Goal: Communication & Community: Answer question/provide support

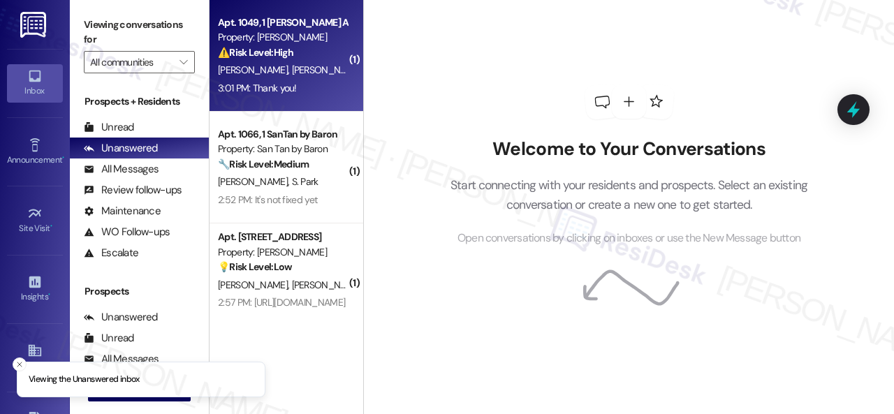
click at [337, 66] on div "[PERSON_NAME] [PERSON_NAME]" at bounding box center [283, 69] width 132 height 17
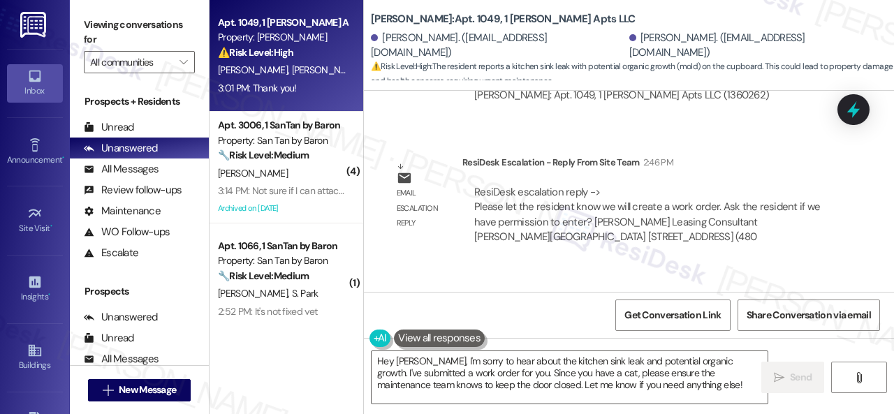
scroll to position [7197, 0]
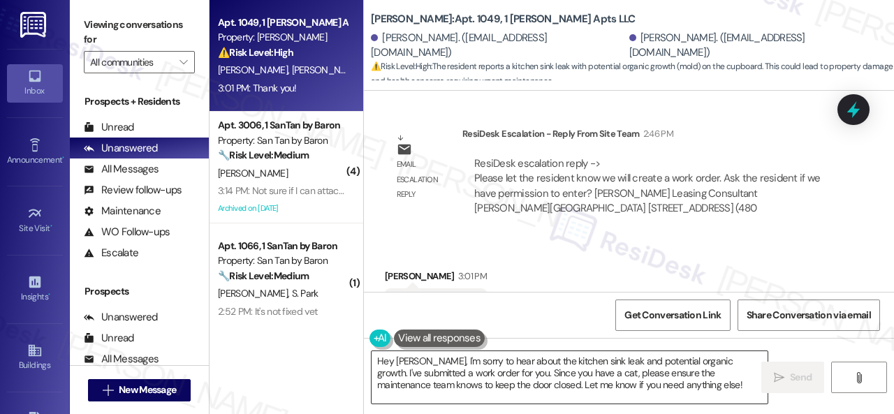
click at [504, 389] on textarea "Hey [PERSON_NAME], I'm sorry to hear about the kitchen sink leak and potential …" at bounding box center [570, 377] width 396 height 52
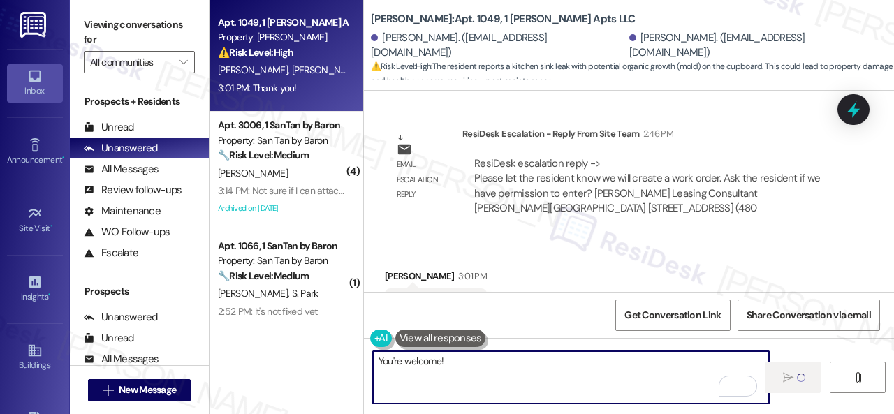
type textarea "You're welcome!"
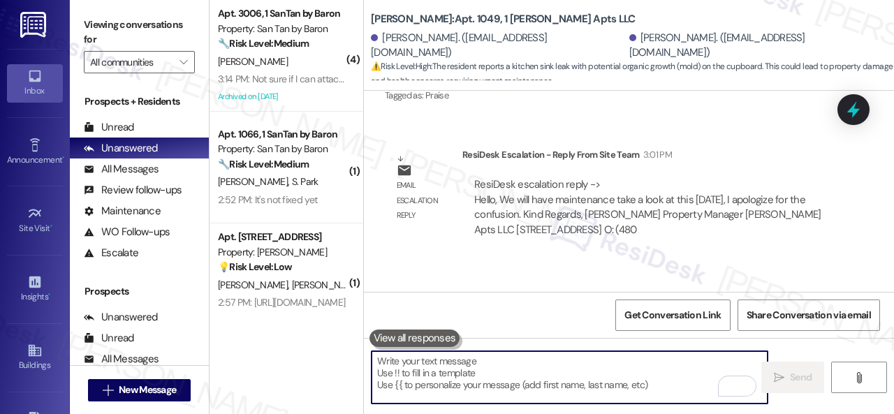
scroll to position [7437, 0]
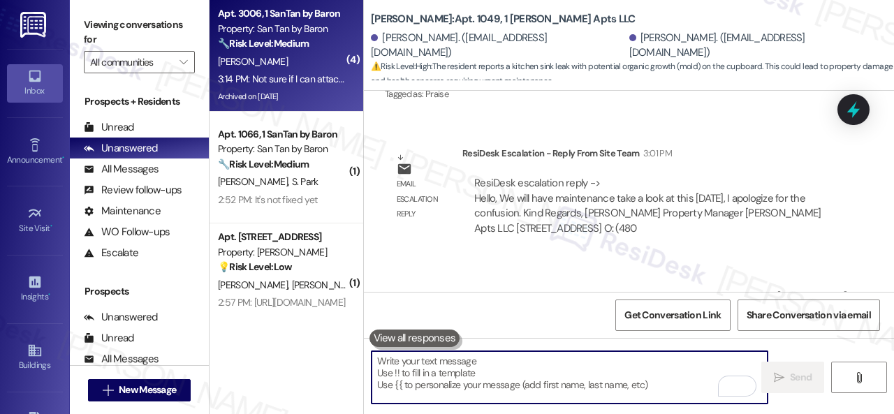
click at [305, 46] on strong "🔧 Risk Level: Medium" at bounding box center [263, 43] width 91 height 13
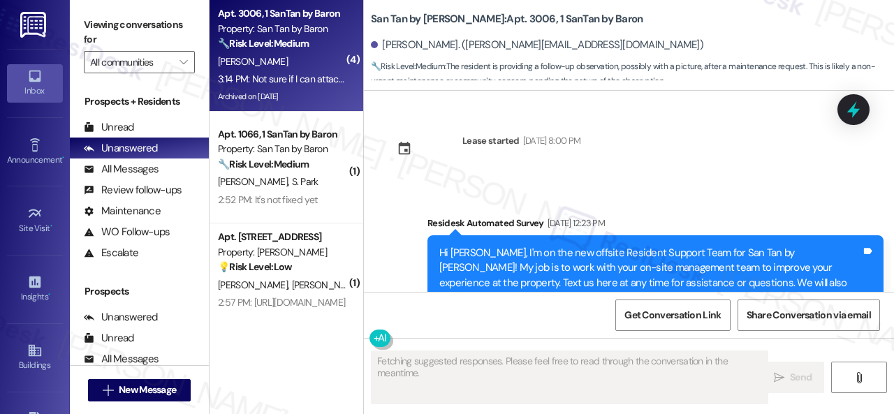
scroll to position [5955, 0]
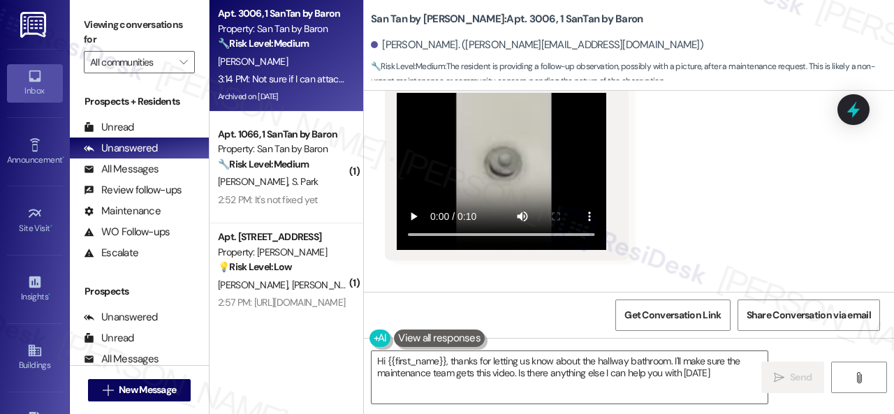
type textarea "Hi {{first_name}}, thanks for letting us know about the hallway bathroom. I'll …"
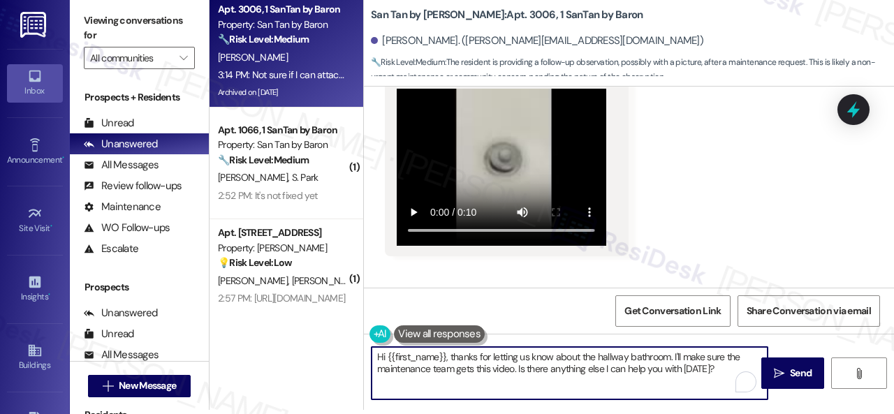
drag, startPoint x: 579, startPoint y: 360, endPoint x: 319, endPoint y: 351, distance: 260.7
click at [319, 351] on div "Apt. 3006, 1 SanTan by Baron Property: San Tan by Baron 🔧 Risk Level: Medium Th…" at bounding box center [552, 203] width 685 height 414
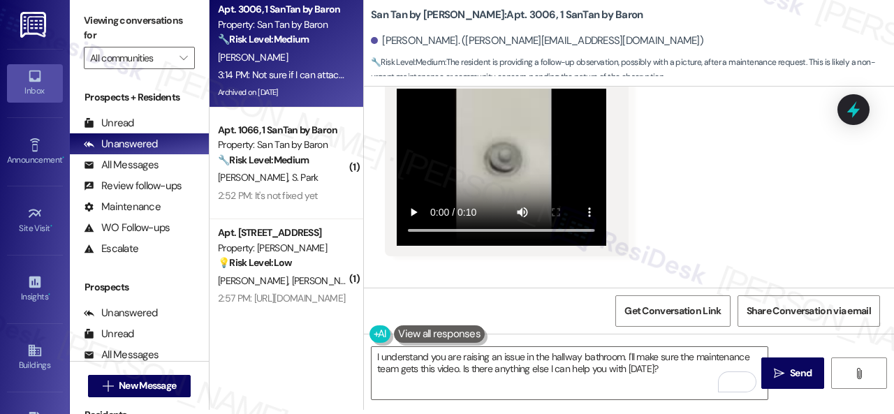
click at [706, 198] on div "Received via SMS [PERSON_NAME] 3:13 PM Thank you. Tags and notes Tagged as: Pra…" at bounding box center [629, 75] width 530 height 578
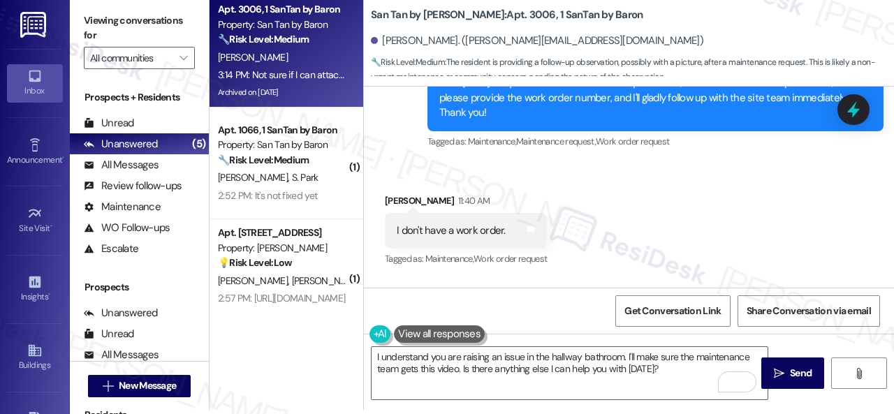
scroll to position [5535, 0]
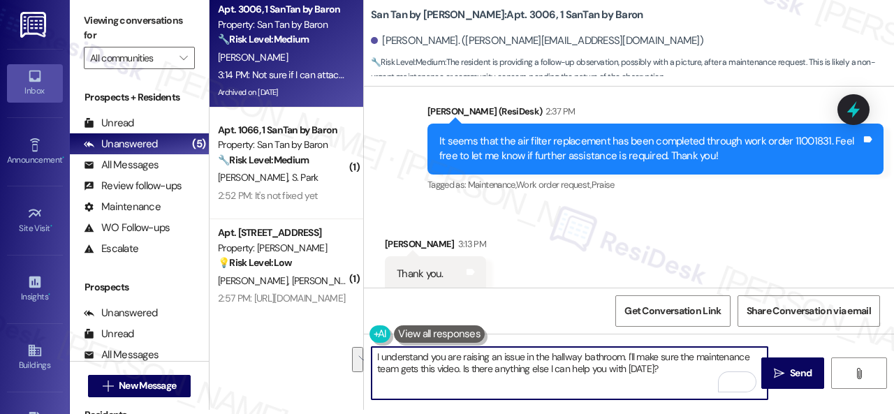
drag, startPoint x: 625, startPoint y: 355, endPoint x: 660, endPoint y: 370, distance: 38.2
click at [660, 370] on textarea "I understand you are raising an issue in the hallway bathroom. I'll make sure t…" at bounding box center [570, 373] width 396 height 52
paste textarea "Please provide as much detail as possible about the issue and include photos if…"
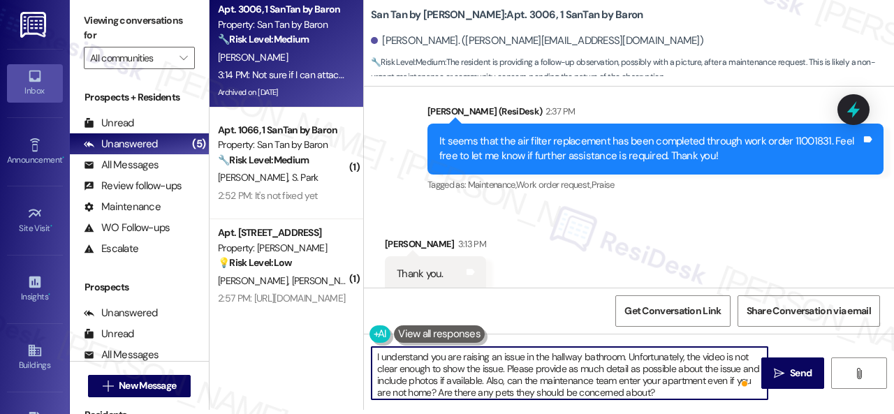
click at [505, 369] on textarea "I understand you are raising an issue in the hallway bathroom. Unfortunately, t…" at bounding box center [570, 373] width 396 height 52
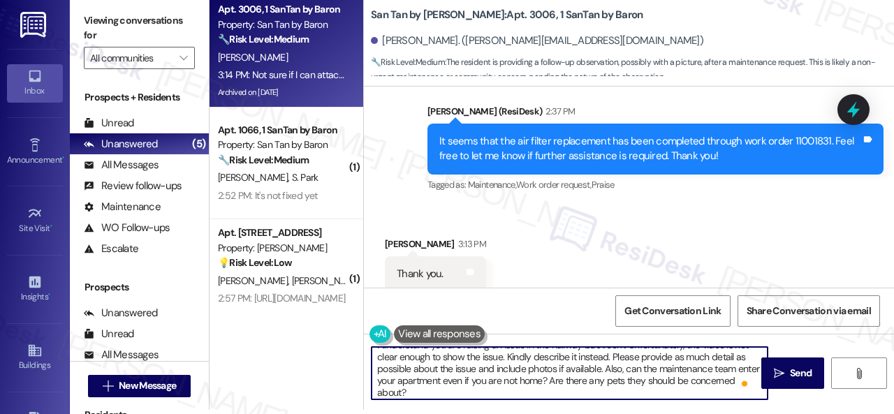
scroll to position [15, 0]
type textarea "I understand you are raising an issue in the hallway bathroom. Unfortunately, t…"
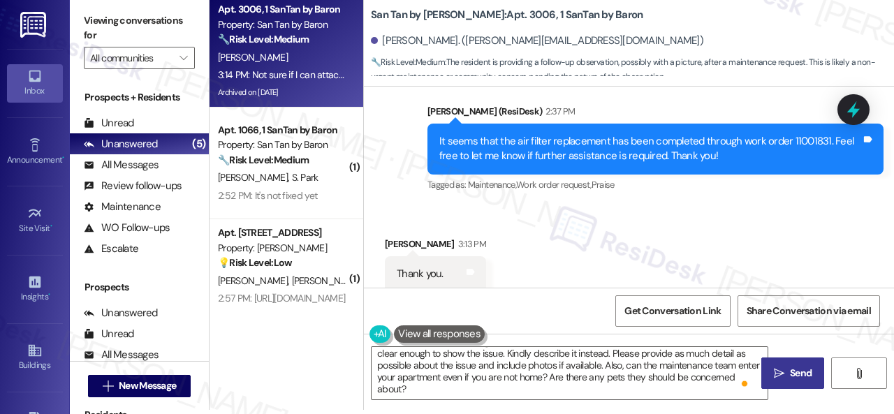
click at [790, 370] on span "Send" at bounding box center [801, 373] width 22 height 15
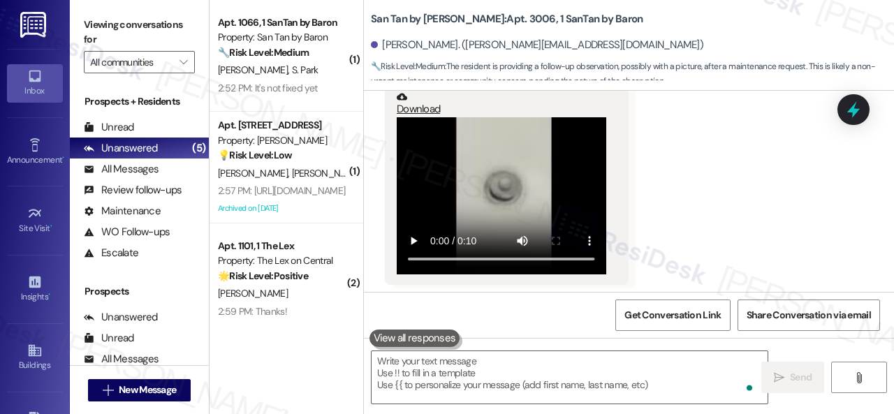
scroll to position [5953, 0]
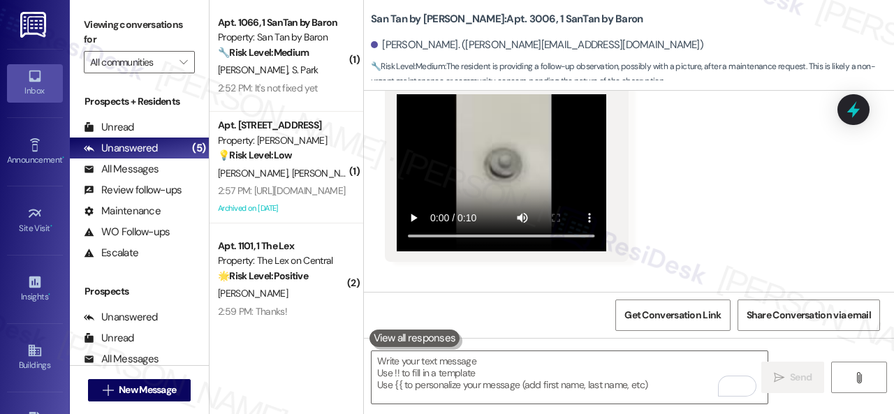
click at [320, 67] on div "[PERSON_NAME] Park" at bounding box center [283, 69] width 132 height 17
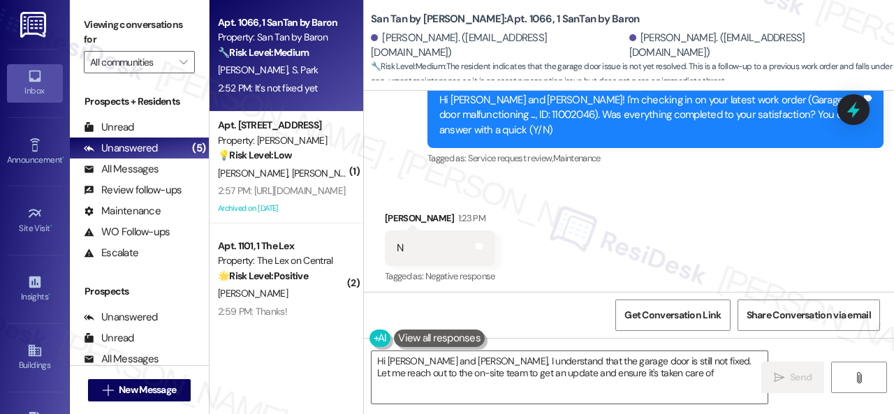
scroll to position [851, 0]
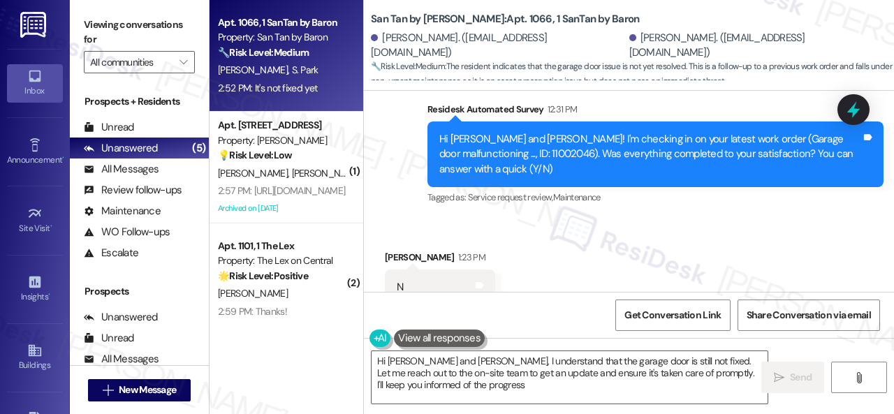
type textarea "Hi [PERSON_NAME] and [PERSON_NAME], I understand that the garage door is still …"
drag, startPoint x: 449, startPoint y: 136, endPoint x: 488, endPoint y: 134, distance: 38.4
click at [488, 134] on div "Hi [PERSON_NAME] and [PERSON_NAME]! I'm checking in on your latest work order (…" at bounding box center [650, 154] width 422 height 45
click at [490, 136] on div "Hi [PERSON_NAME] and [PERSON_NAME]! I'm checking in on your latest work order (…" at bounding box center [650, 154] width 422 height 45
drag, startPoint x: 492, startPoint y: 140, endPoint x: 451, endPoint y: 141, distance: 41.2
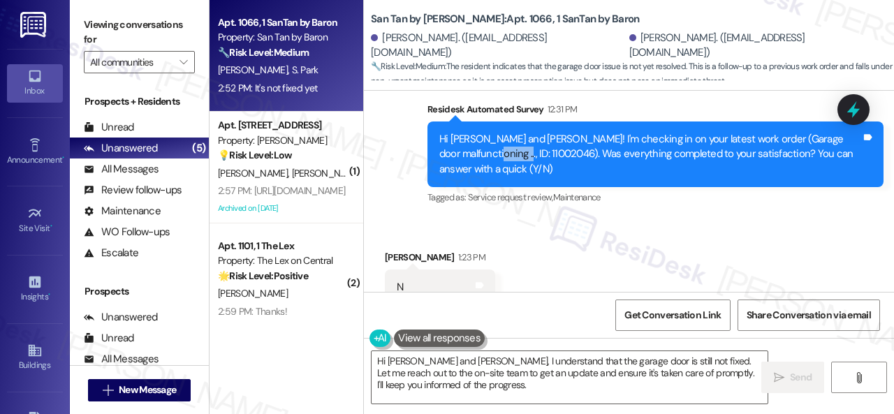
click at [451, 141] on div "Hi [PERSON_NAME] and [PERSON_NAME]! I'm checking in on your latest work order (…" at bounding box center [650, 154] width 422 height 45
copy div "11002046"
click at [729, 219] on div "Received via SMS [PERSON_NAME] 1:23 PM N Tags and notes Tagged as: Negative res…" at bounding box center [629, 278] width 530 height 118
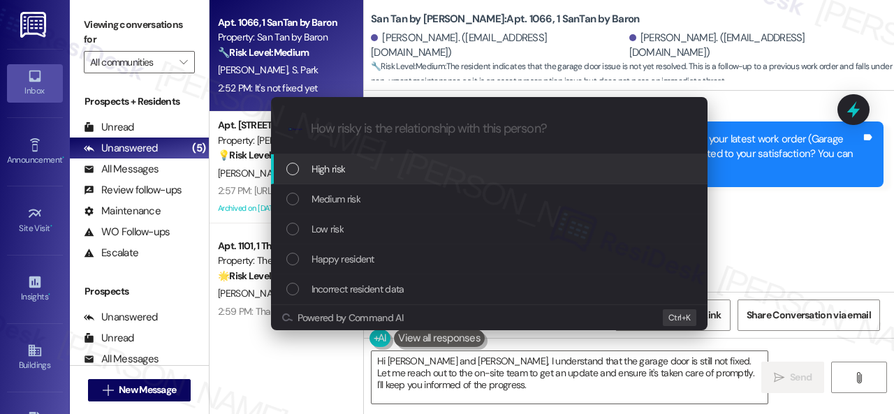
click at [325, 173] on span "High risk" at bounding box center [329, 168] width 34 height 15
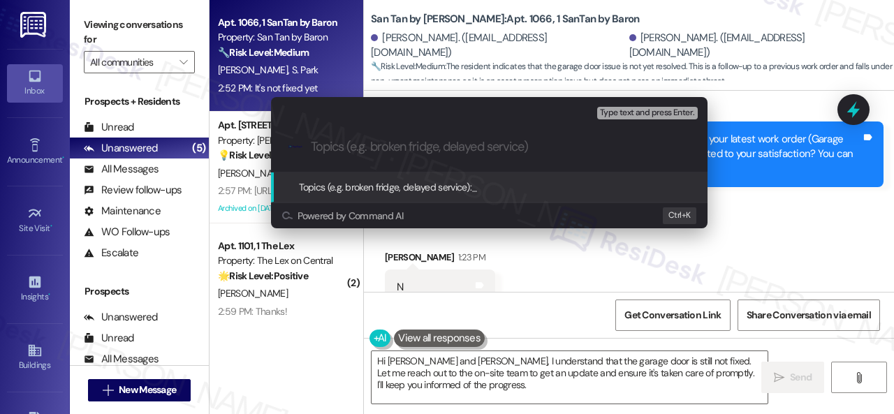
paste input "Follow-up on the closed work order 11002046"
type input "Follow-up on the closed work order 11002046"
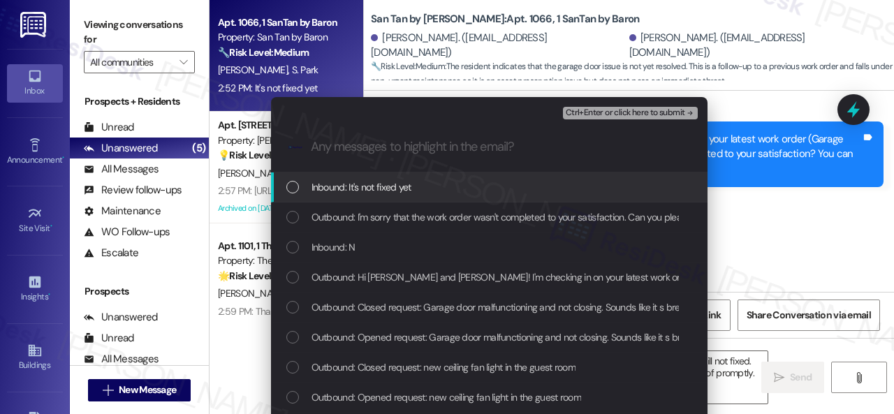
click at [362, 189] on span "Inbound: It's not fixed yet" at bounding box center [362, 187] width 100 height 15
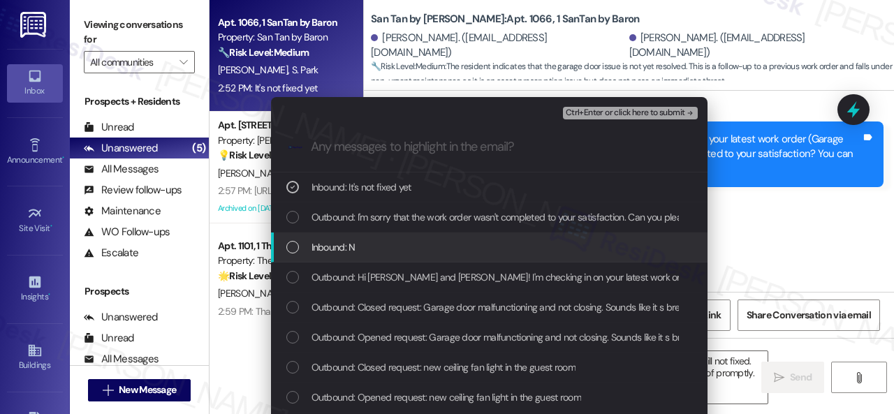
click at [335, 243] on span "Inbound: N" at bounding box center [334, 247] width 44 height 15
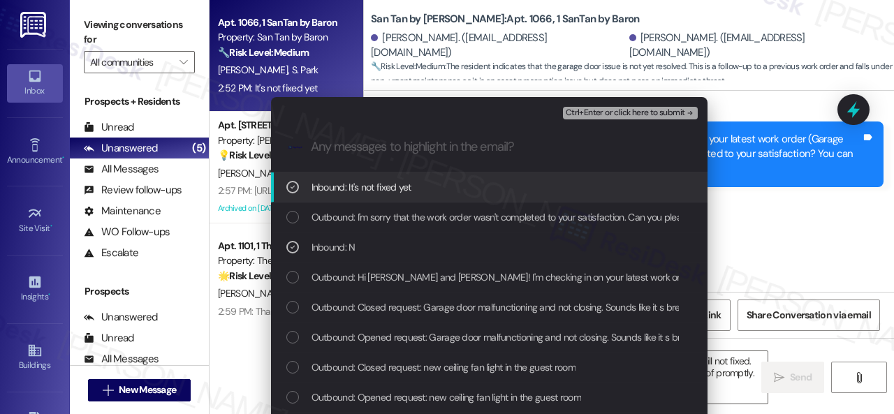
drag, startPoint x: 588, startPoint y: 108, endPoint x: 606, endPoint y: 109, distance: 18.2
click at [590, 109] on span "Ctrl+Enter or click here to submit" at bounding box center [625, 113] width 119 height 10
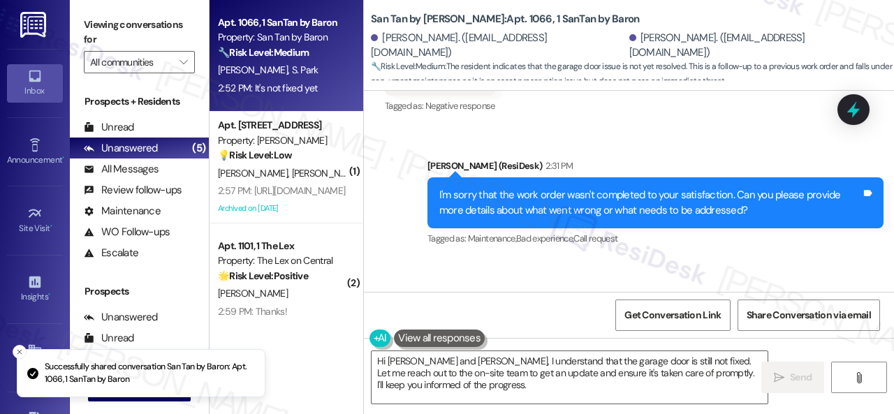
scroll to position [1118, 0]
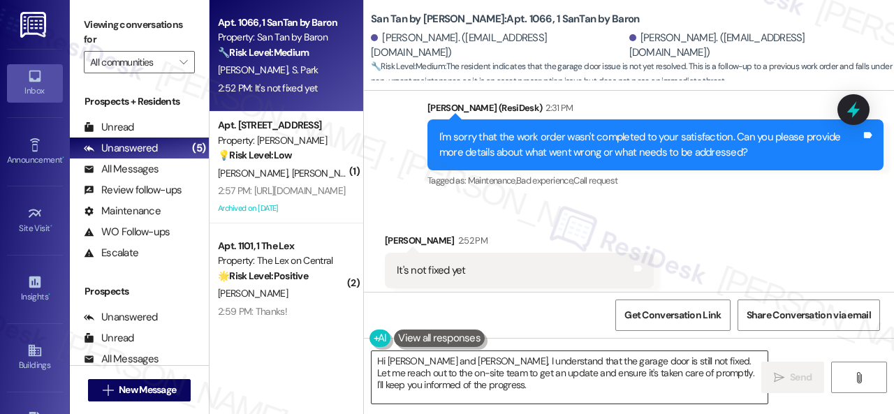
drag, startPoint x: 630, startPoint y: 376, endPoint x: 611, endPoint y: 371, distance: 20.2
click at [630, 376] on textarea "Hi [PERSON_NAME] and [PERSON_NAME], I understand that the garage door is still …" at bounding box center [570, 377] width 396 height 52
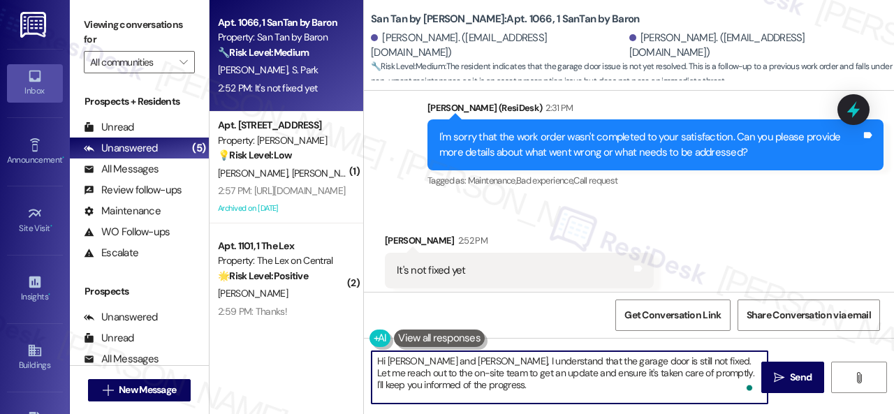
drag, startPoint x: 376, startPoint y: 361, endPoint x: 511, endPoint y: 393, distance: 138.4
click at [511, 393] on textarea "Hi [PERSON_NAME] and [PERSON_NAME], I understand that the garage door is still …" at bounding box center [570, 377] width 396 height 52
paste textarea "I'm sorry to hear the issue hasn't been resolved yet. We apologize for the dela…"
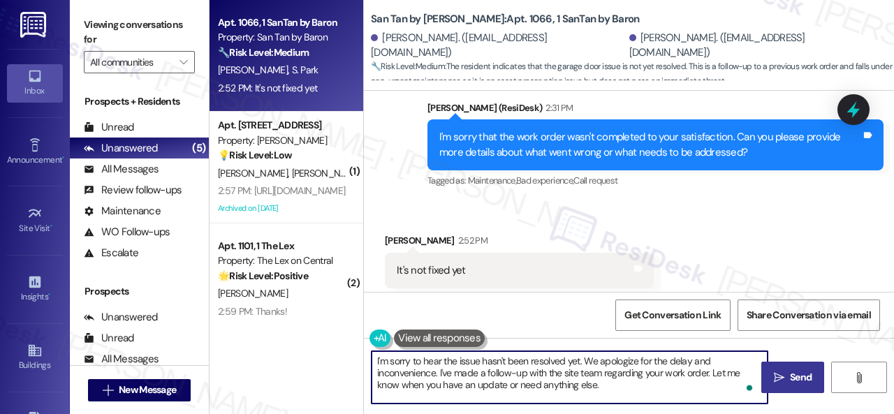
type textarea "I'm sorry to hear the issue hasn't been resolved yet. We apologize for the dela…"
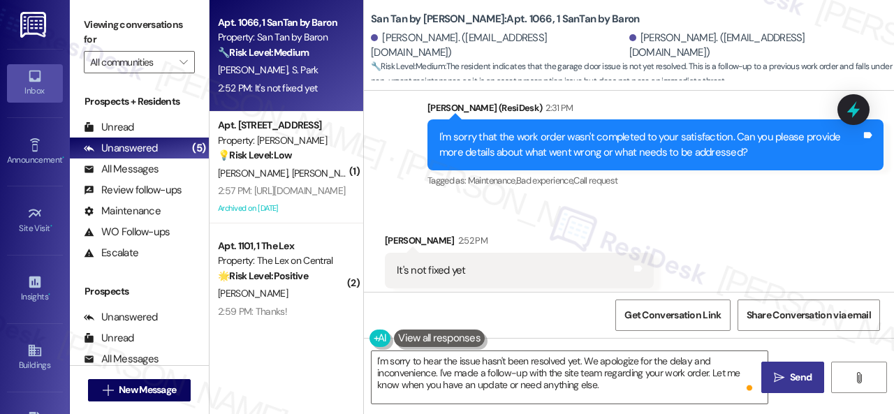
click at [778, 375] on icon "" at bounding box center [779, 377] width 10 height 11
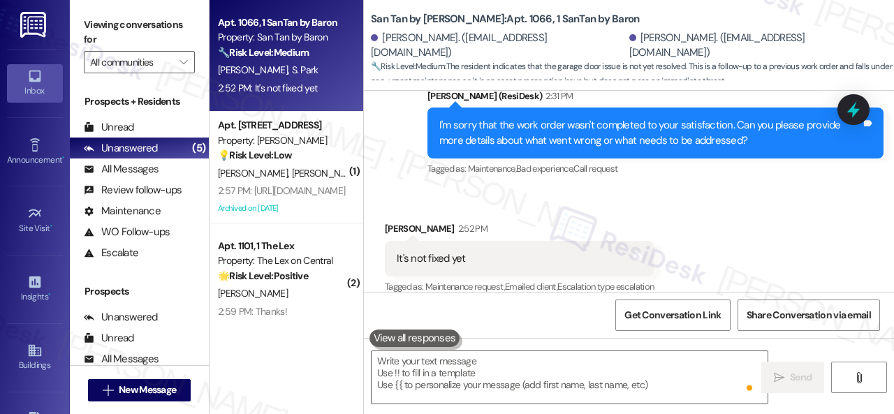
scroll to position [1259, 0]
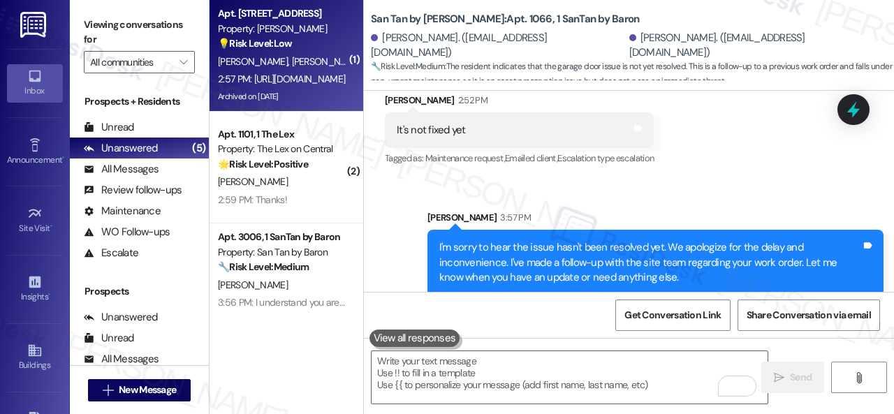
click at [365, 62] on span "[PERSON_NAME]" at bounding box center [402, 61] width 74 height 13
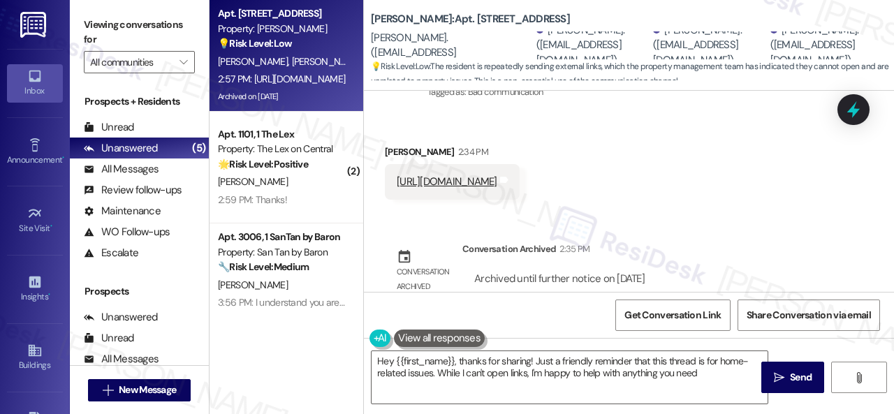
type textarea "Hey {{first_name}}, thanks for sharing! Just a friendly reminder that this thre…"
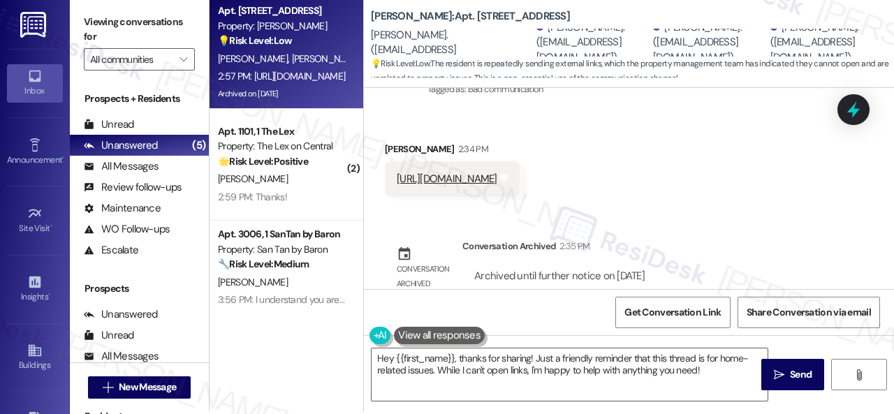
scroll to position [4, 0]
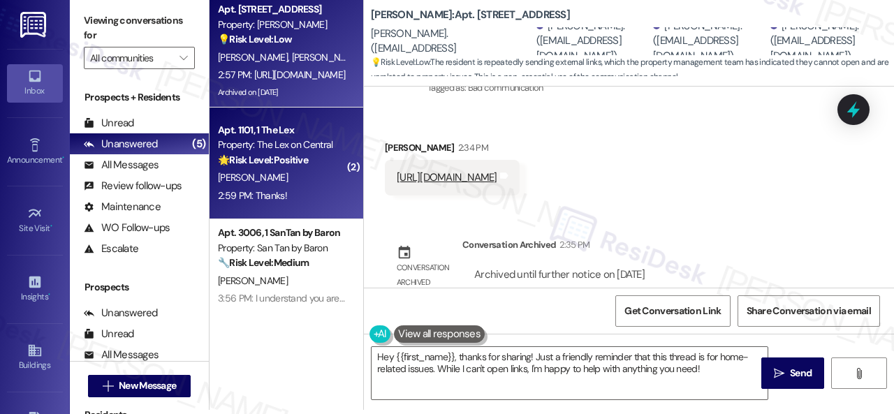
click at [311, 181] on div "[PERSON_NAME]" at bounding box center [283, 177] width 132 height 17
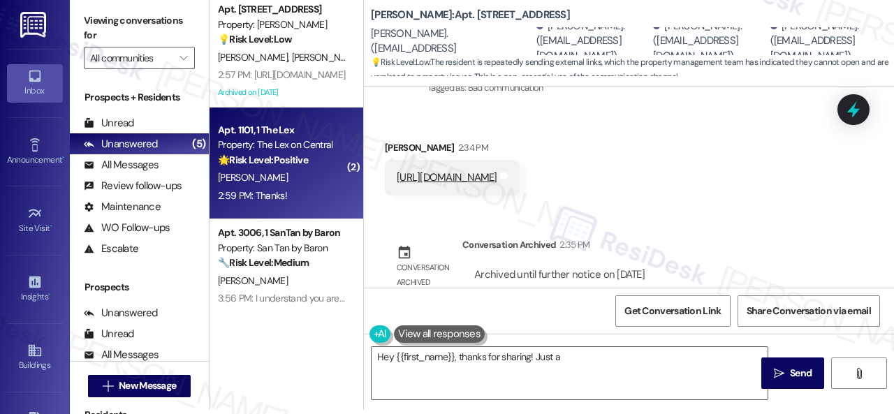
type textarea "Hey {{first_name}}, thanks for sharing! Just a"
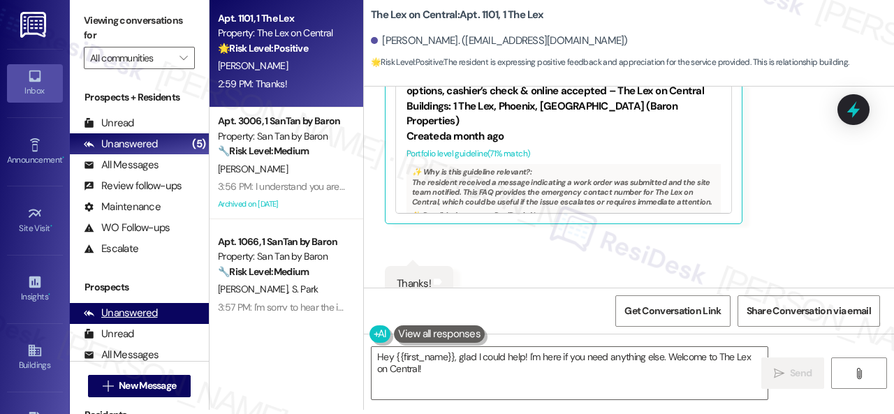
drag, startPoint x: 449, startPoint y: 371, endPoint x: 192, endPoint y: 302, distance: 266.0
click at [300, 357] on div "Apt. 1101, 1 The Lex Property: The Lex on Central 🌟 Risk Level: Positive The re…" at bounding box center [552, 203] width 685 height 414
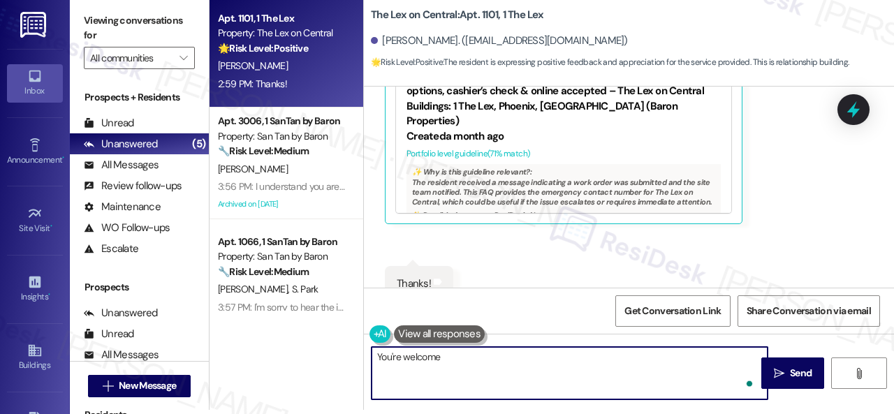
type textarea "You're welcome!"
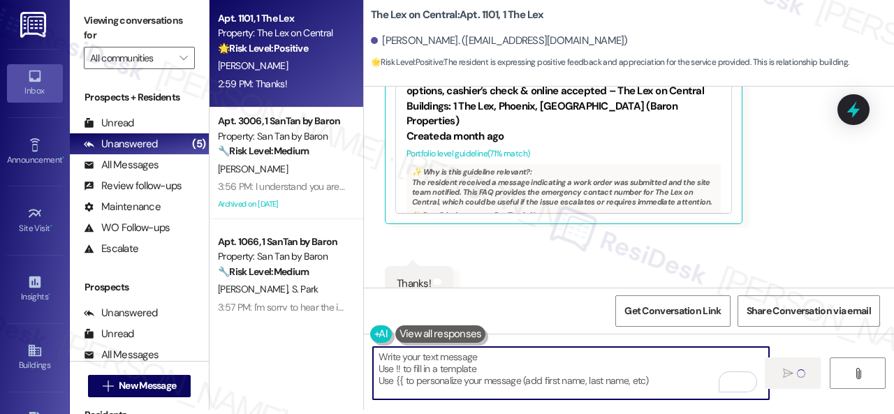
type textarea "Fetching suggested responses. Please feel free to read through the conversation…"
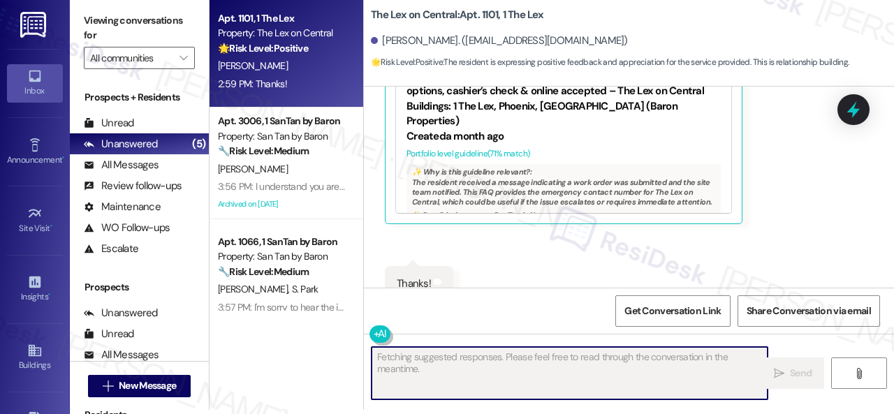
scroll to position [0, 0]
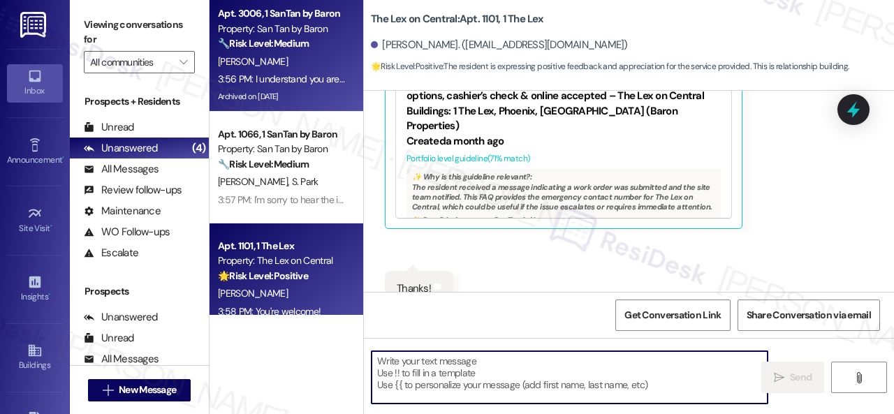
click at [272, 61] on div "[PERSON_NAME]" at bounding box center [283, 61] width 132 height 17
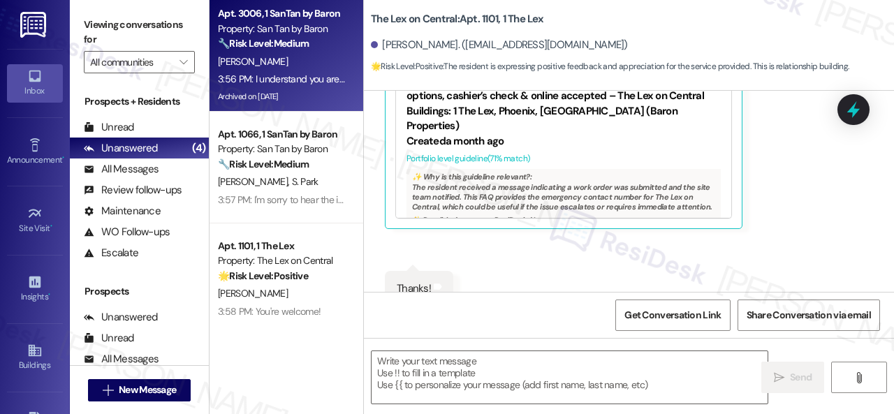
type textarea "Fetching suggested responses. Please feel free to read through the conversation…"
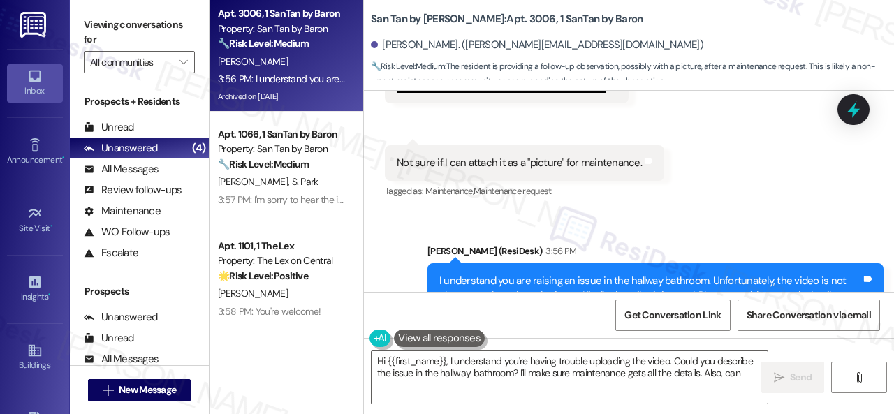
scroll to position [6132, 0]
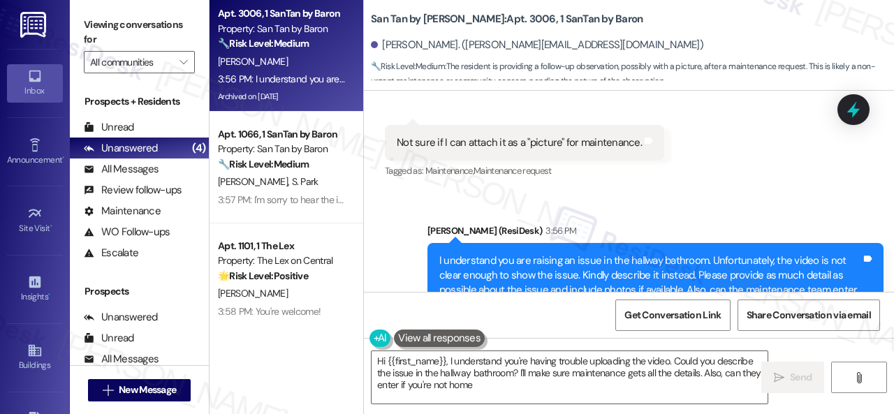
type textarea "Hi {{first_name}}, I understand you're having trouble uploading the video. Coul…"
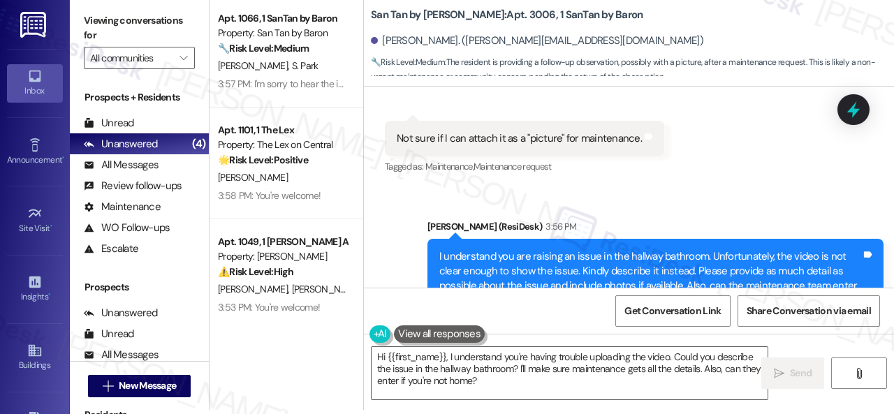
scroll to position [131, 0]
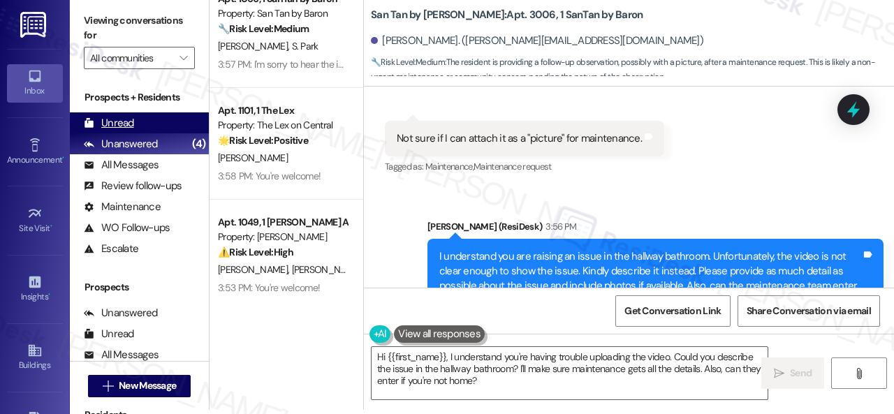
click at [125, 121] on div "Unread" at bounding box center [109, 123] width 50 height 15
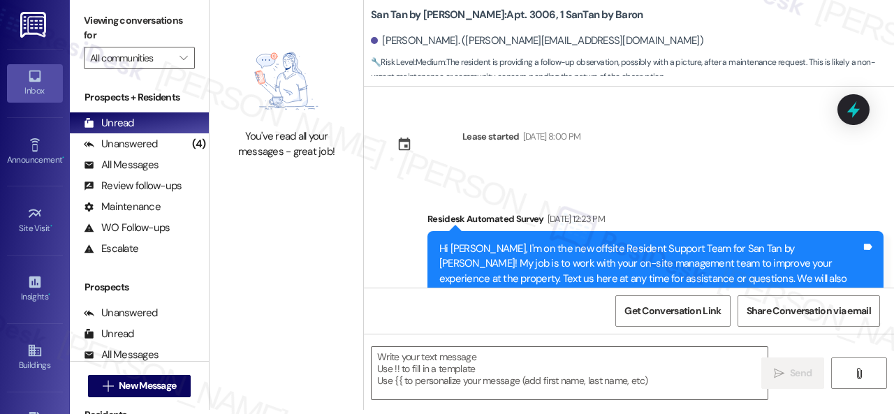
scroll to position [6132, 0]
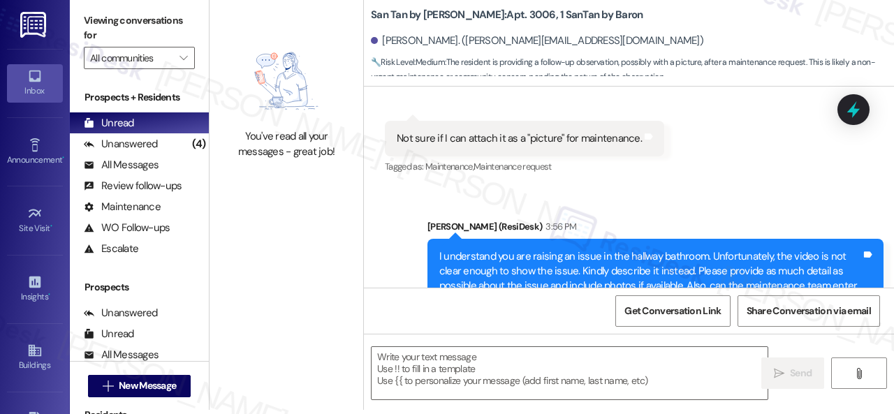
type textarea "Fetching suggested responses. Please feel free to read through the conversation…"
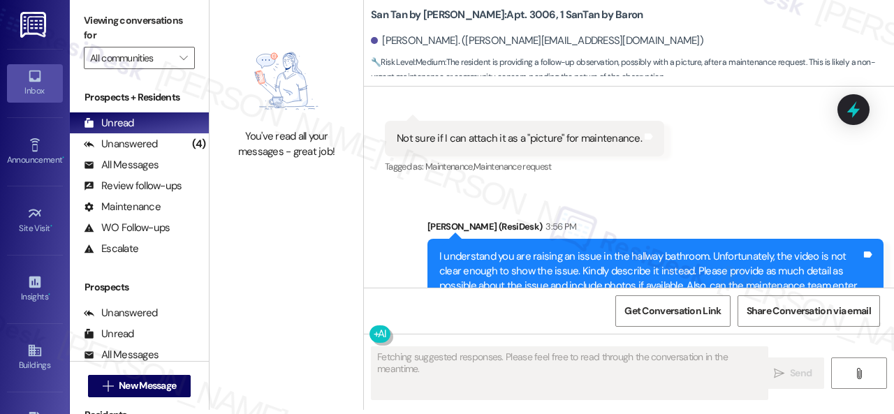
scroll to position [5953, 0]
